Goal: Information Seeking & Learning: Understand process/instructions

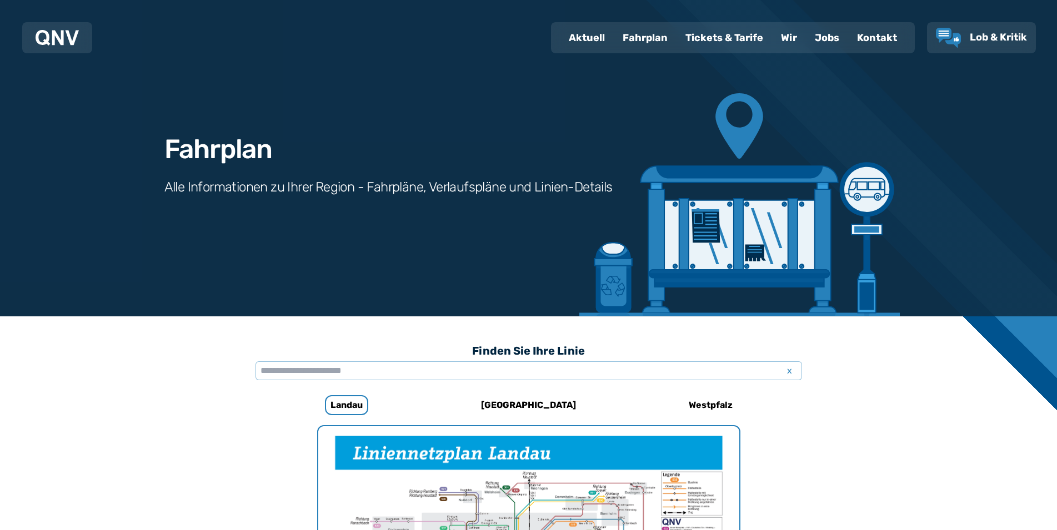
click at [647, 48] on div "Fahrplan" at bounding box center [645, 37] width 63 height 29
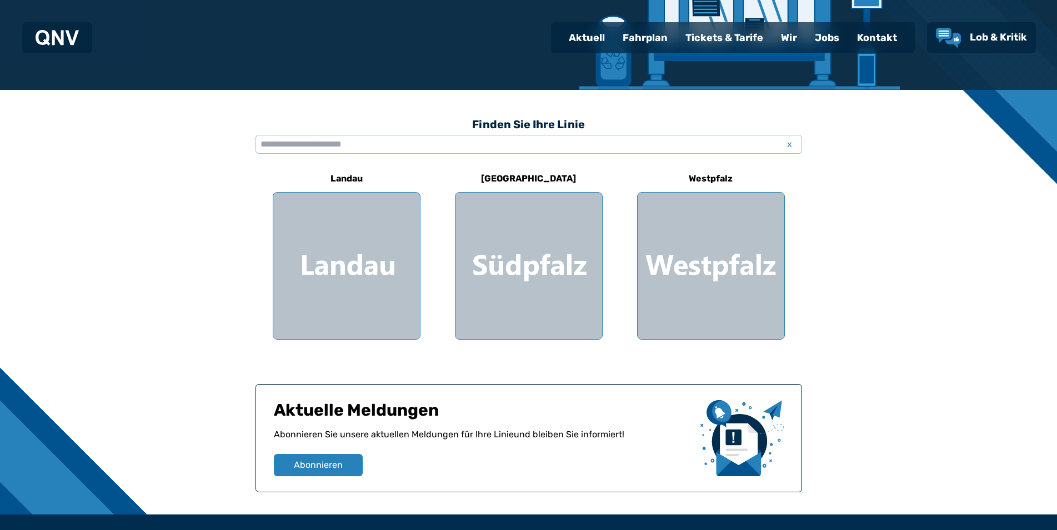
scroll to position [351, 0]
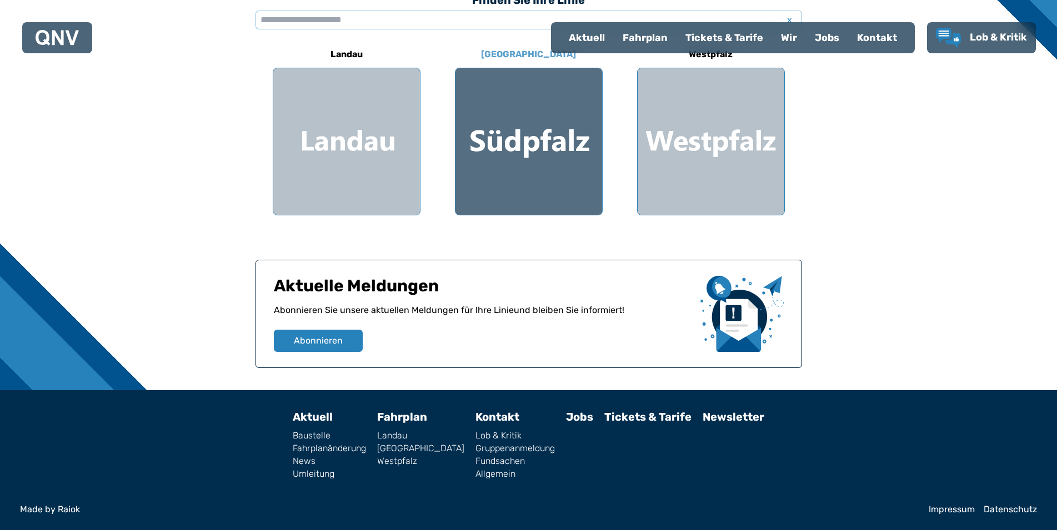
click at [471, 156] on div at bounding box center [528, 141] width 147 height 147
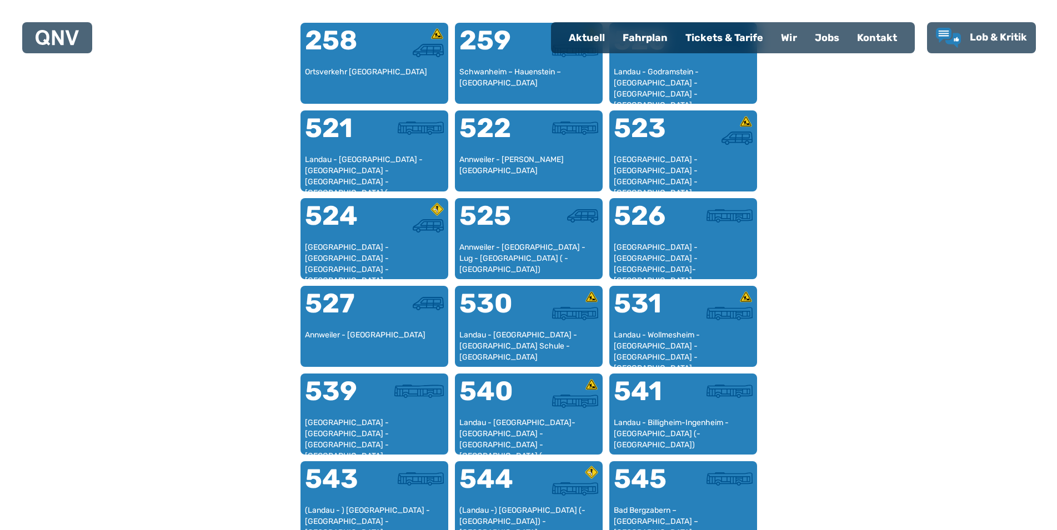
scroll to position [852, 0]
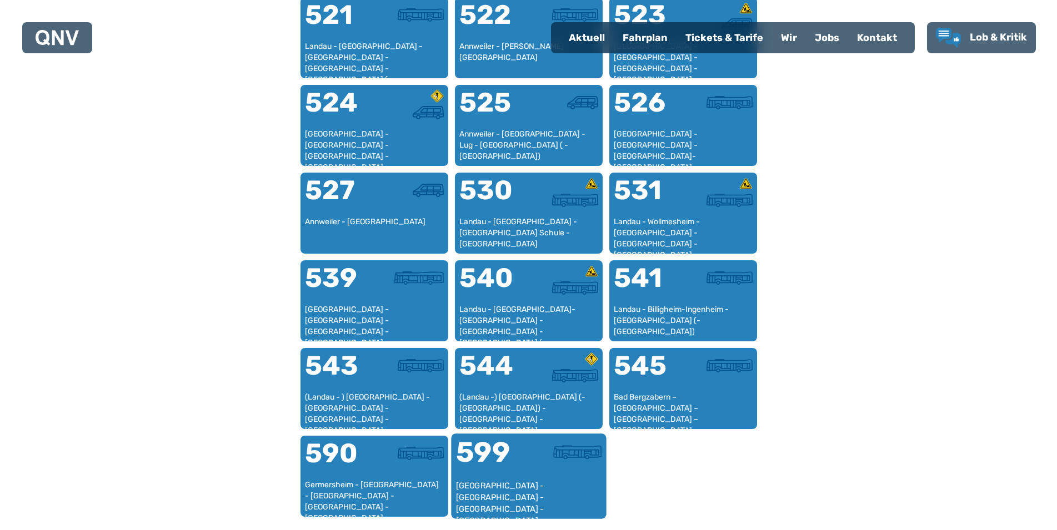
click at [498, 452] on div "599" at bounding box center [491, 460] width 73 height 42
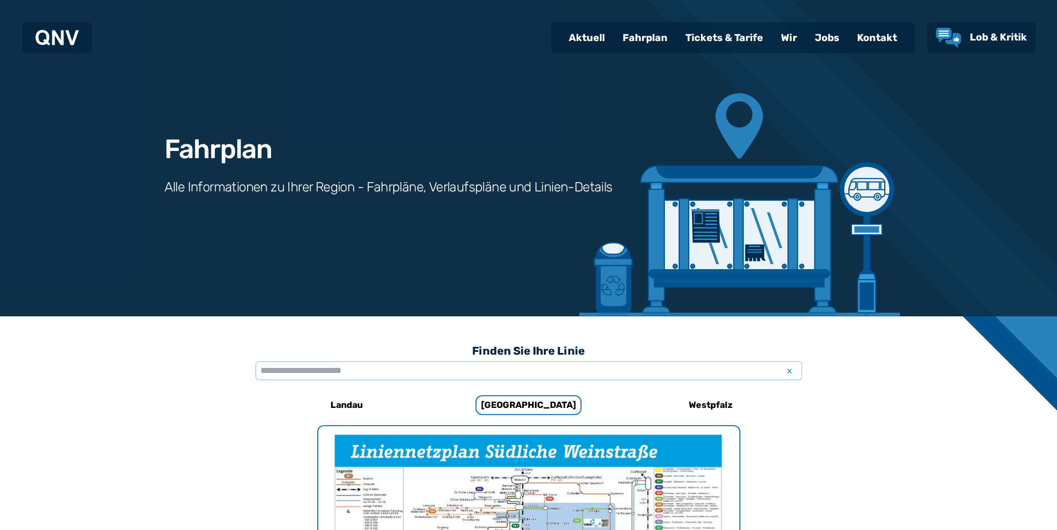
scroll to position [732, 0]
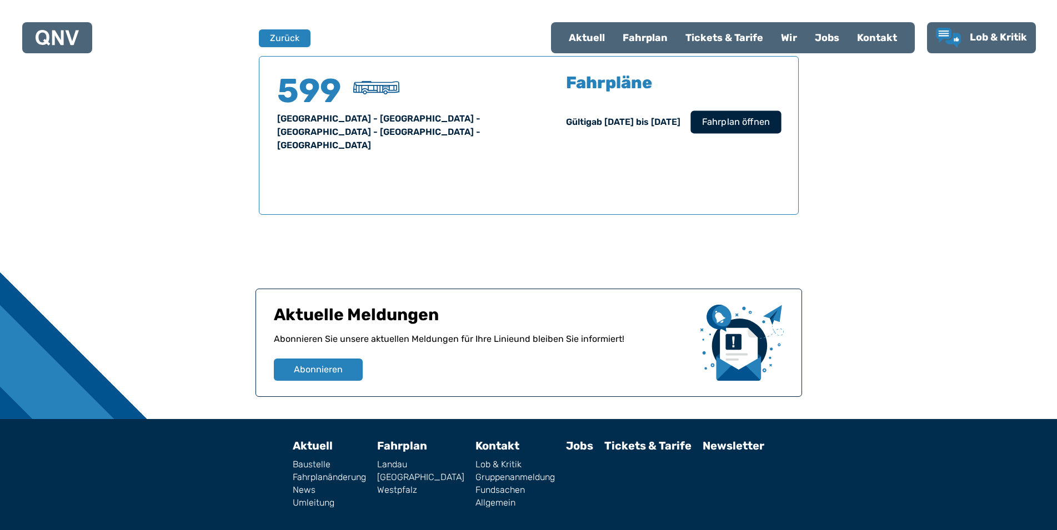
click at [767, 129] on span "Fahrplan öffnen" at bounding box center [735, 122] width 68 height 13
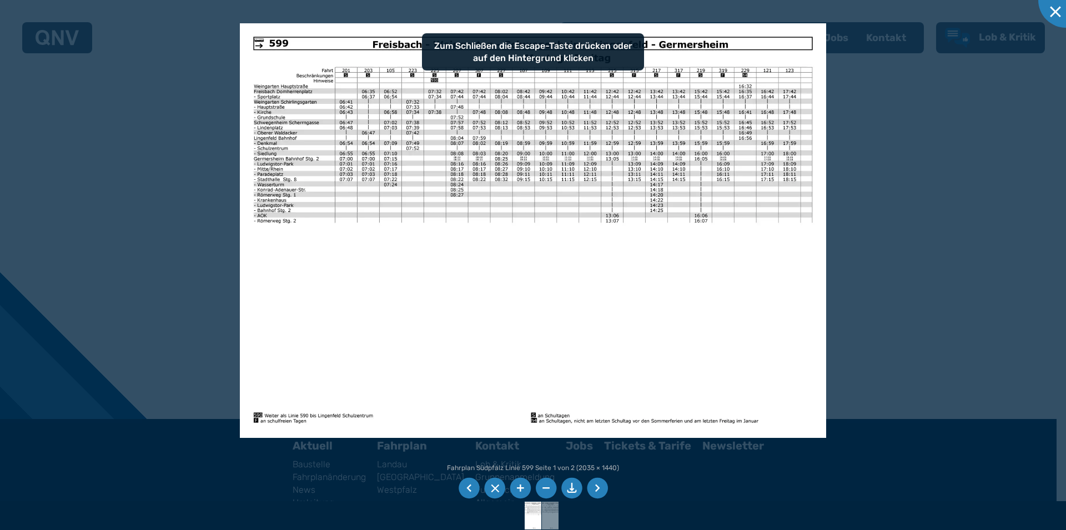
click at [454, 305] on img at bounding box center [533, 230] width 587 height 415
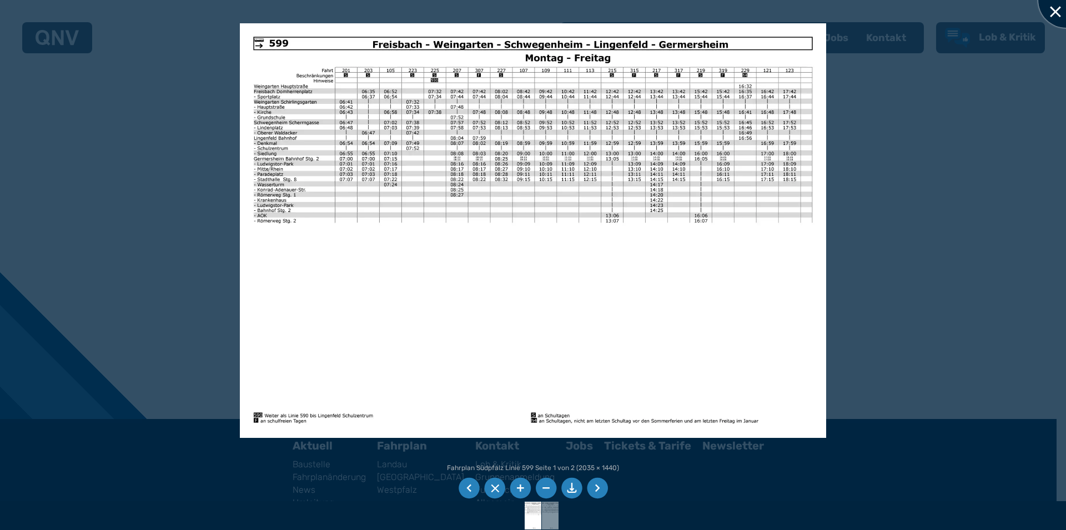
click at [1052, 19] on div at bounding box center [1066, 0] width 56 height 56
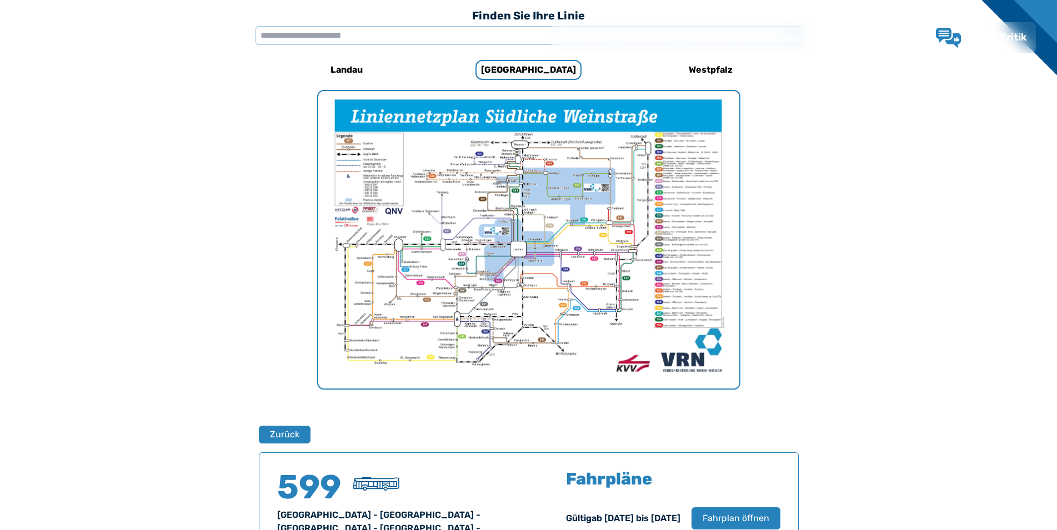
scroll to position [0, 0]
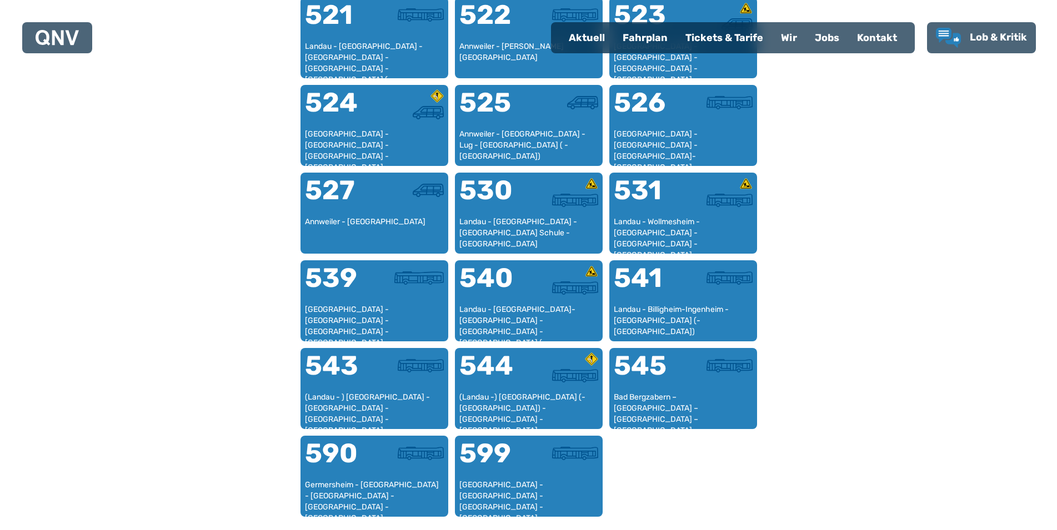
scroll to position [342, 0]
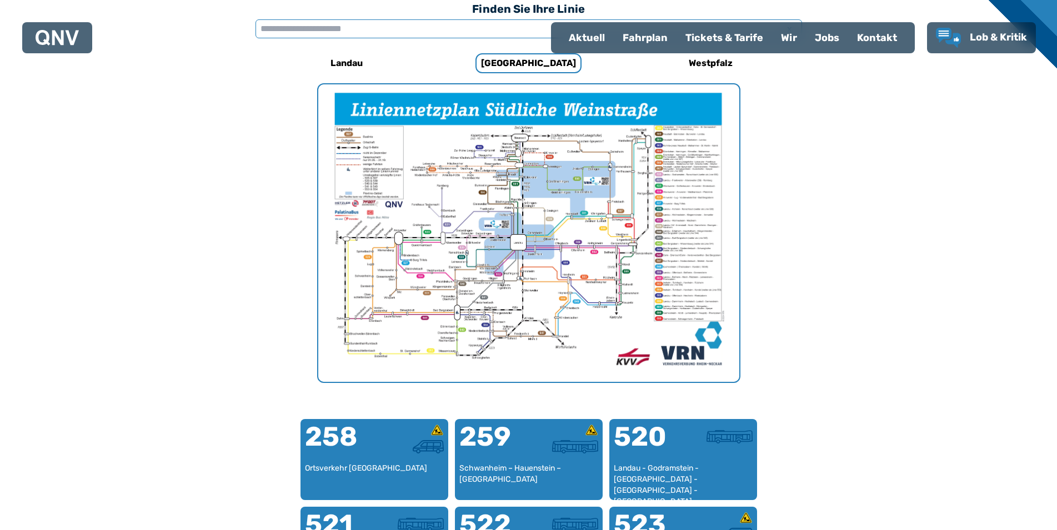
click at [460, 27] on input "text" at bounding box center [528, 28] width 546 height 19
